Goal: Transaction & Acquisition: Purchase product/service

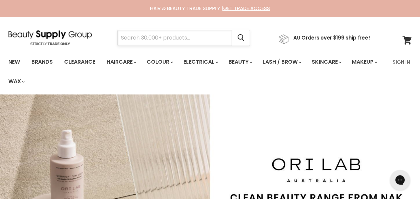
click at [158, 36] on input "Search" at bounding box center [175, 37] width 114 height 15
type input "p"
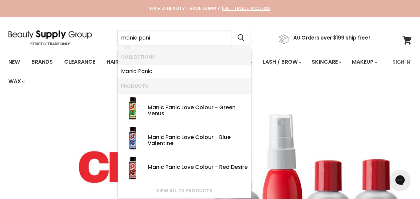
type input "manic panic"
